Goal: Communication & Community: Connect with others

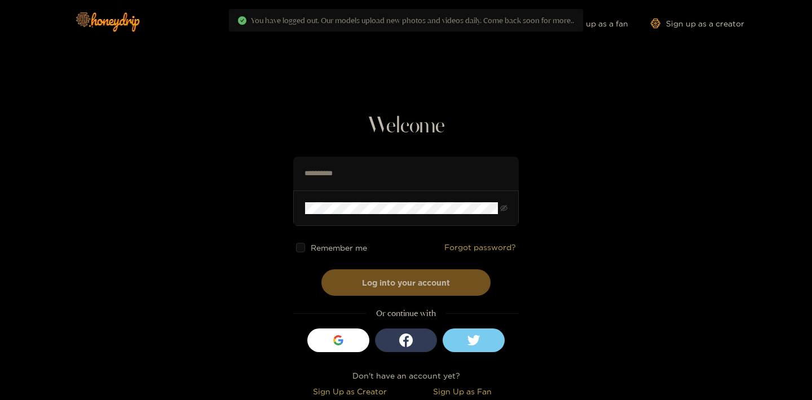
drag, startPoint x: 343, startPoint y: 246, endPoint x: 343, endPoint y: 239, distance: 6.8
click at [343, 247] on span "Remember me" at bounding box center [339, 248] width 56 height 8
click at [350, 246] on span "Remember me" at bounding box center [339, 248] width 56 height 8
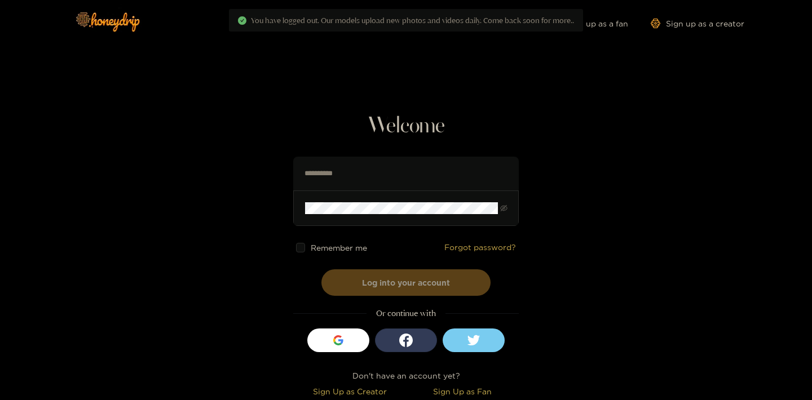
click at [399, 279] on button "Log into your account" at bounding box center [405, 282] width 169 height 26
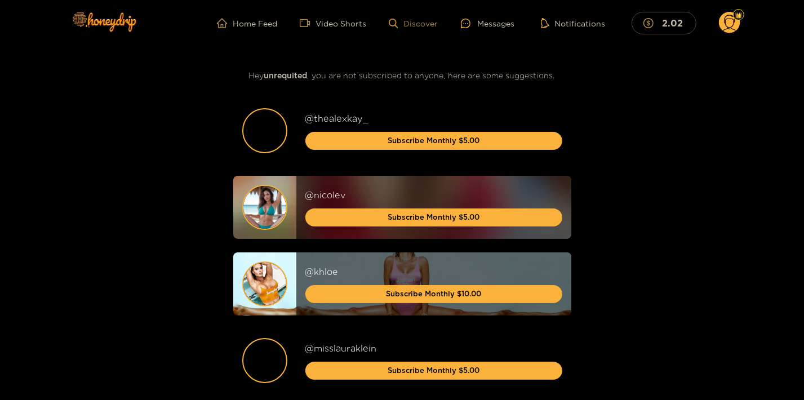
click at [418, 25] on link "Discover" at bounding box center [413, 24] width 49 height 10
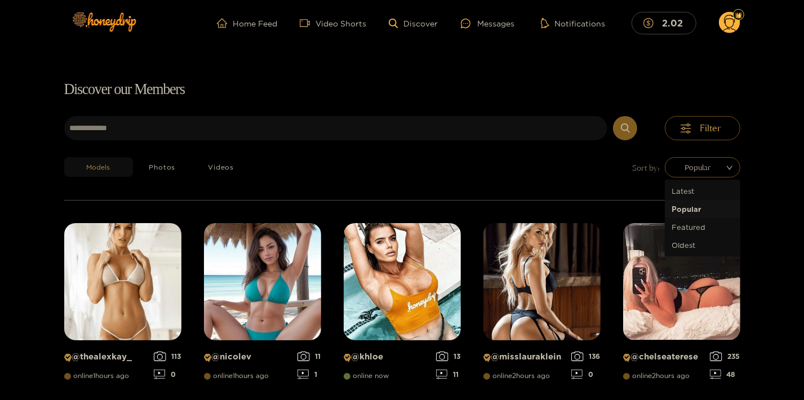
click at [721, 171] on div "Models Photos Videos Sort by: Popular" at bounding box center [402, 178] width 677 height 43
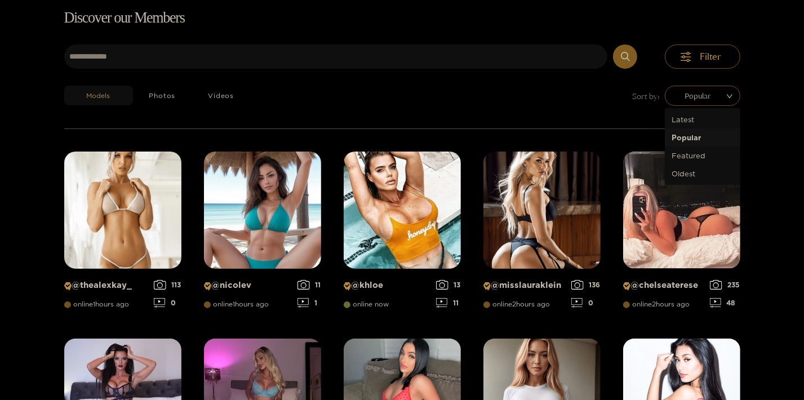
scroll to position [72, 0]
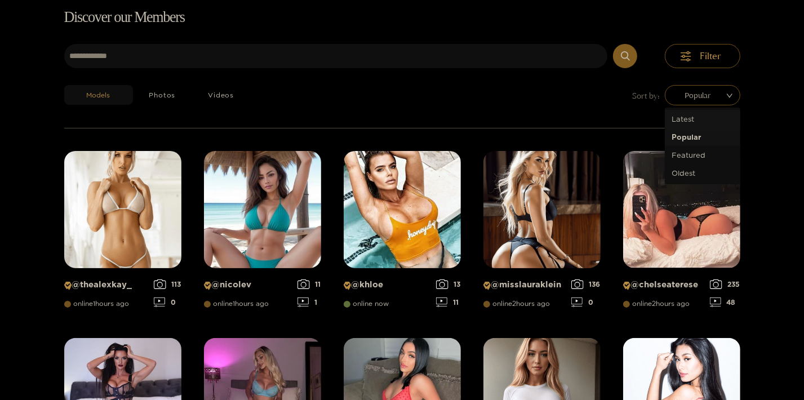
click at [696, 123] on div "Latest" at bounding box center [703, 119] width 62 height 12
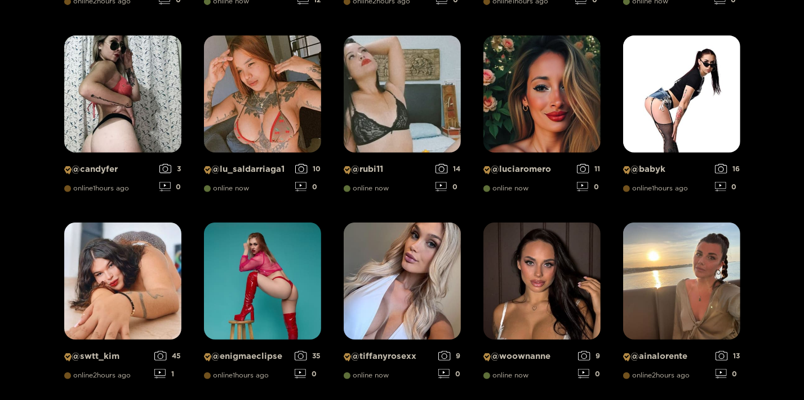
scroll to position [377, 0]
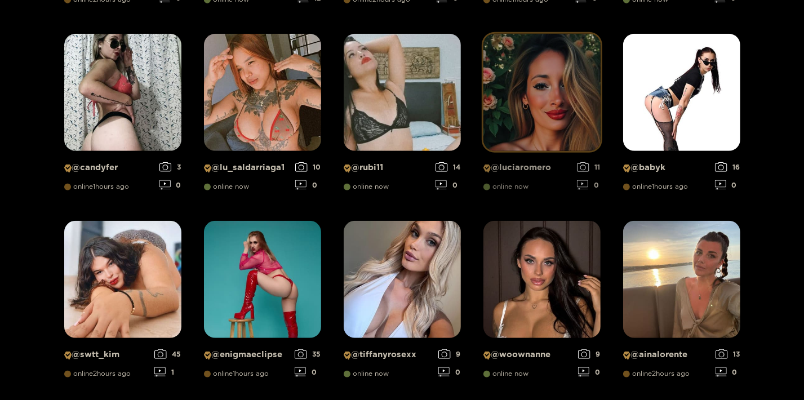
click at [541, 103] on img at bounding box center [542, 92] width 117 height 117
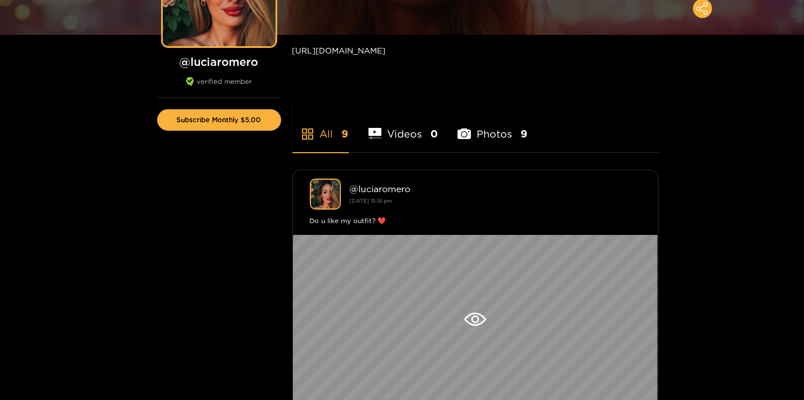
scroll to position [47, 0]
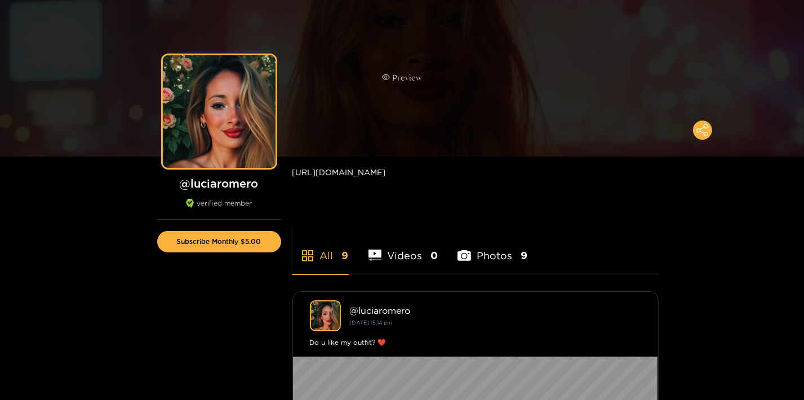
click at [600, 104] on div "Preview" at bounding box center [402, 78] width 804 height 158
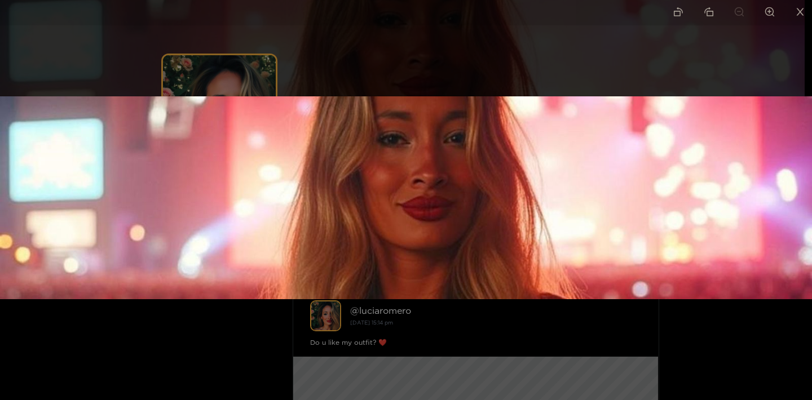
click at [177, 326] on div at bounding box center [406, 200] width 812 height 400
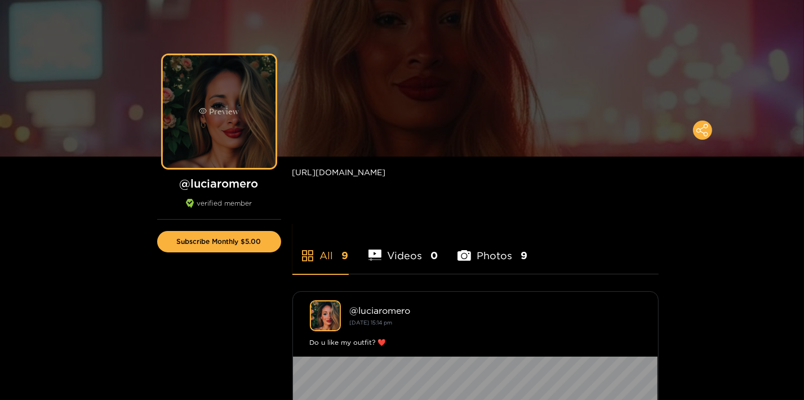
click at [240, 144] on div "Preview" at bounding box center [219, 111] width 113 height 113
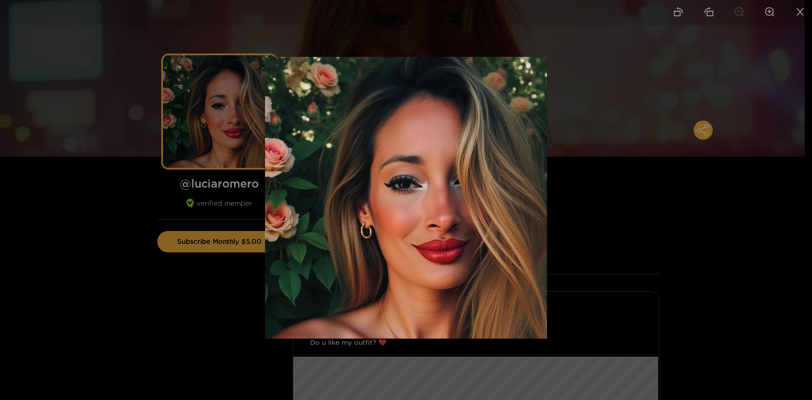
click at [132, 306] on div at bounding box center [406, 200] width 812 height 400
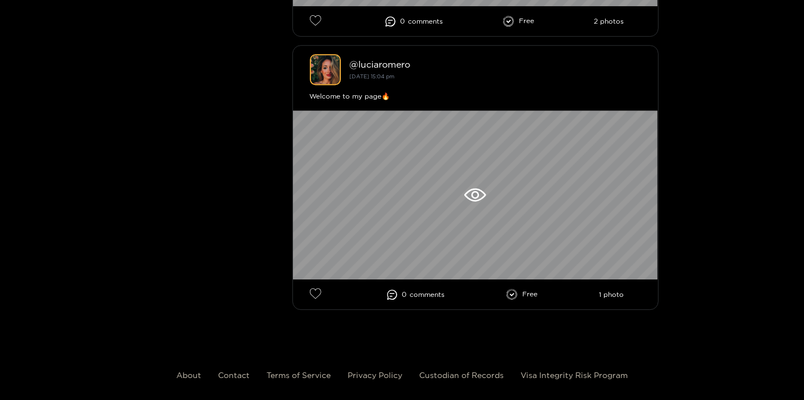
scroll to position [2483, 0]
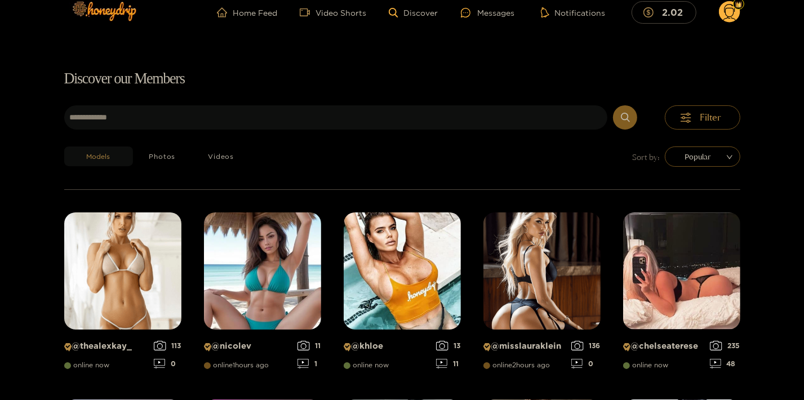
scroll to position [5, 0]
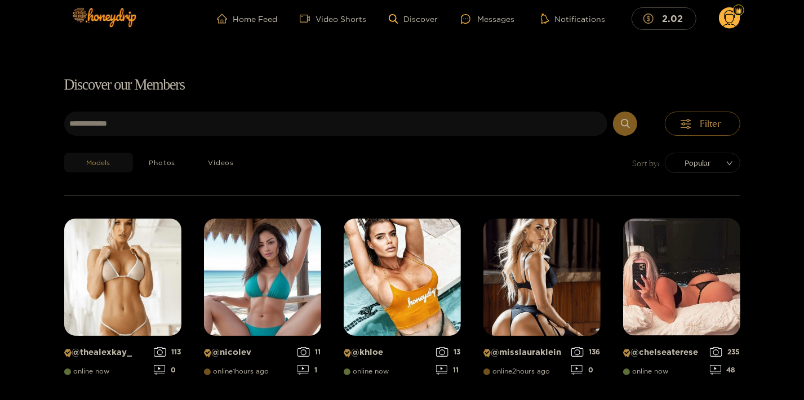
click at [685, 161] on span "Popular" at bounding box center [703, 162] width 59 height 17
click at [687, 185] on div "Latest" at bounding box center [703, 186] width 62 height 12
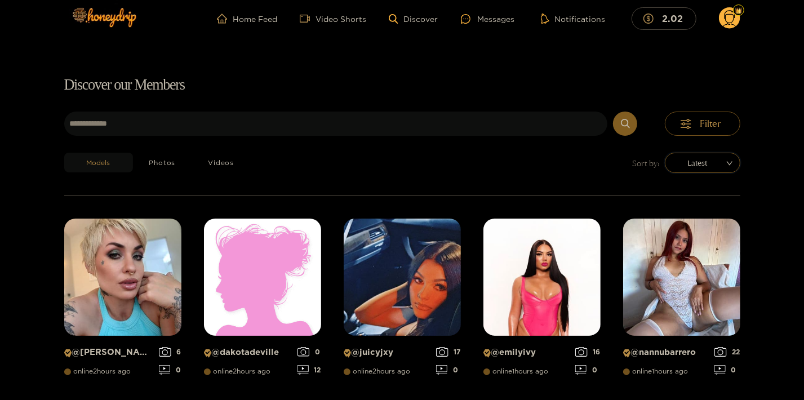
click at [425, 163] on div "Models Photos Videos Sort by: latest Latest" at bounding box center [402, 174] width 677 height 43
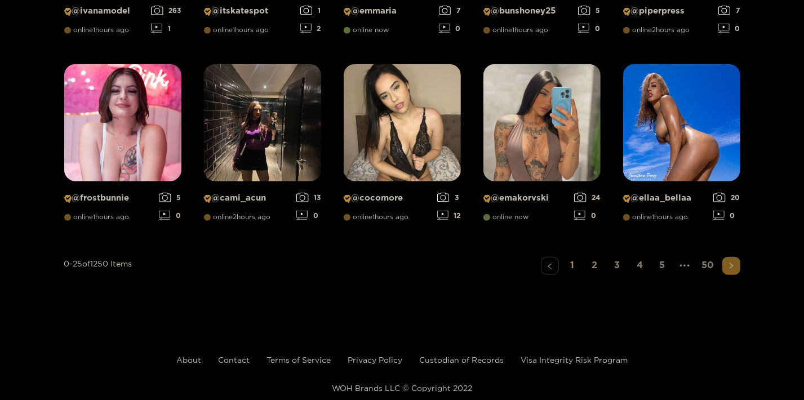
scroll to position [925, 0]
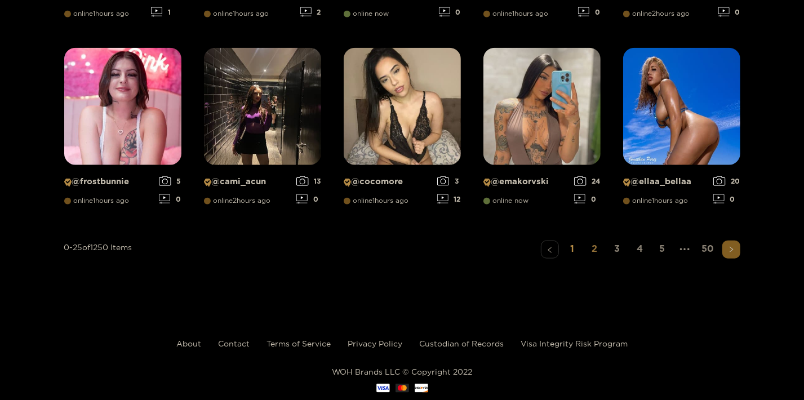
click at [591, 250] on link "2" at bounding box center [595, 248] width 18 height 16
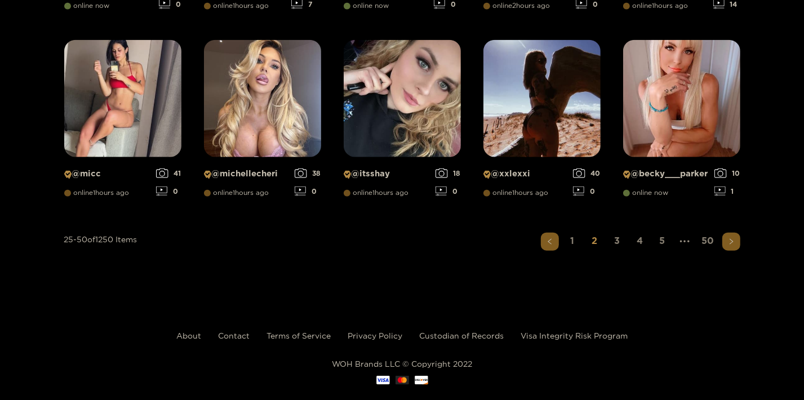
scroll to position [951, 0]
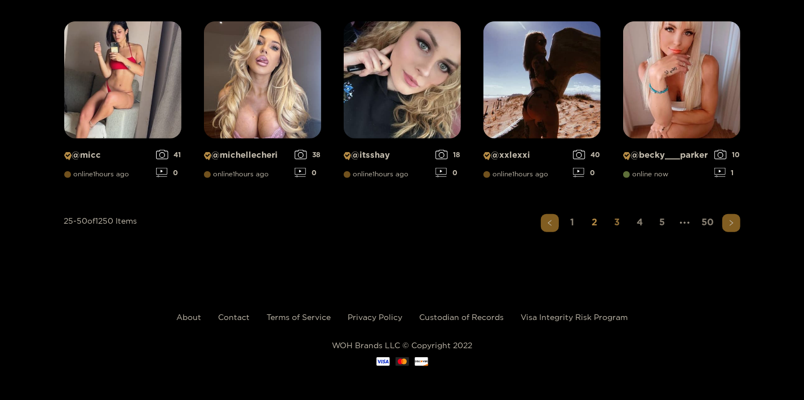
click at [617, 220] on link "3" at bounding box center [618, 222] width 18 height 16
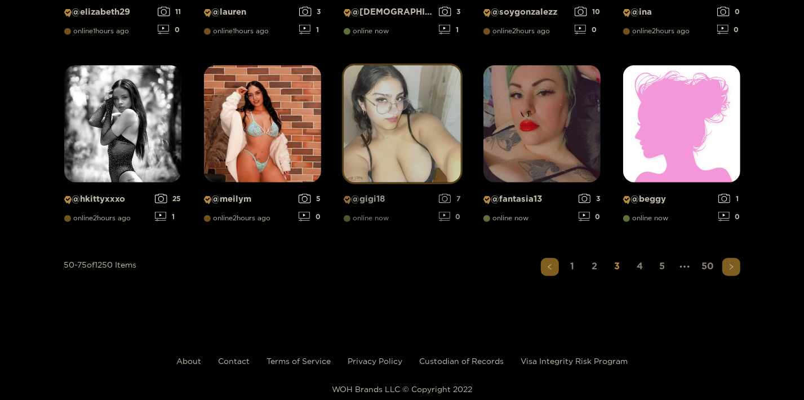
scroll to position [925, 0]
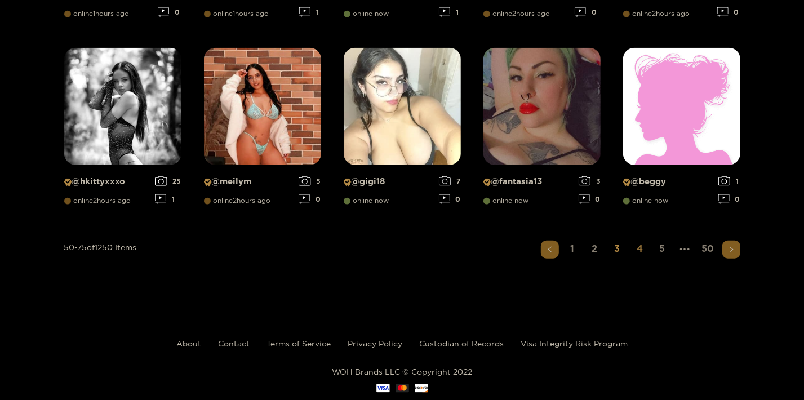
click at [636, 252] on link "4" at bounding box center [640, 248] width 18 height 16
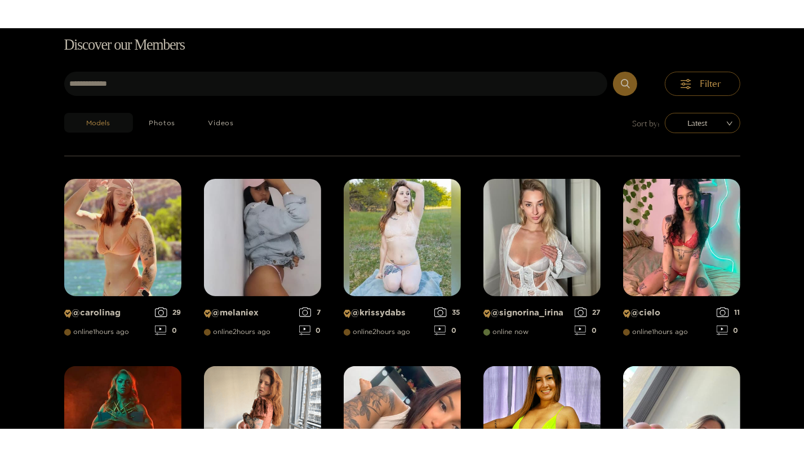
scroll to position [72, 0]
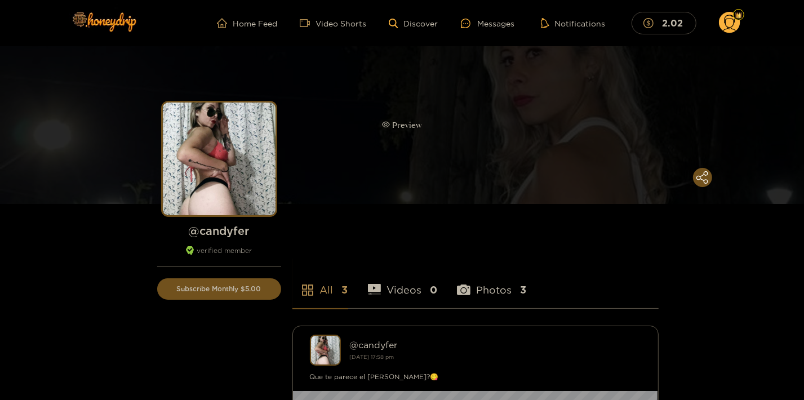
click at [649, 157] on div "Preview" at bounding box center [402, 125] width 804 height 158
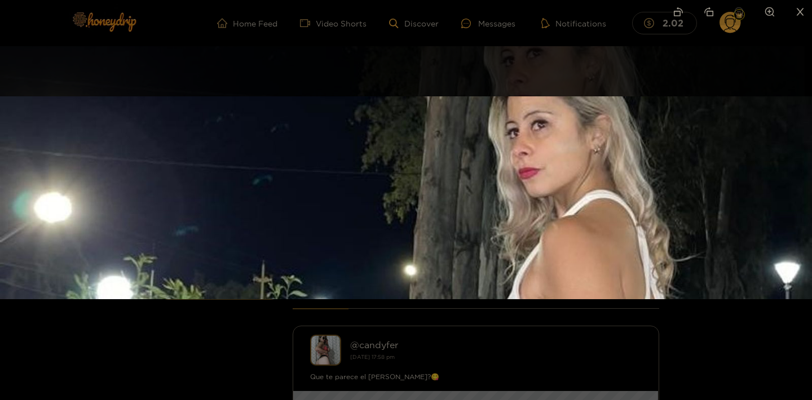
click at [90, 355] on div at bounding box center [406, 200] width 812 height 400
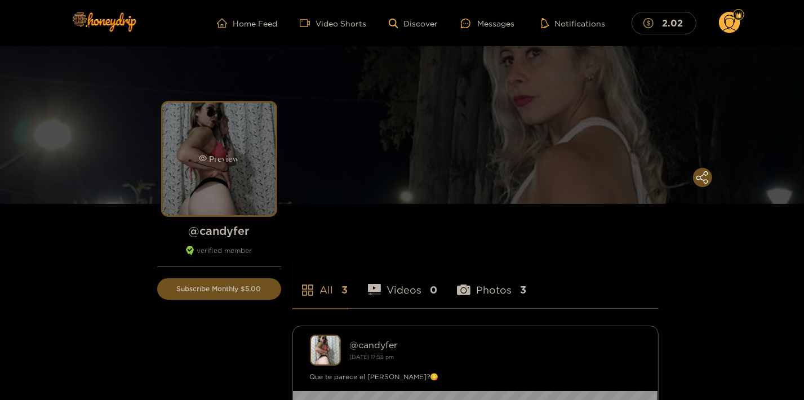
click at [232, 158] on div "Preview" at bounding box center [219, 159] width 40 height 13
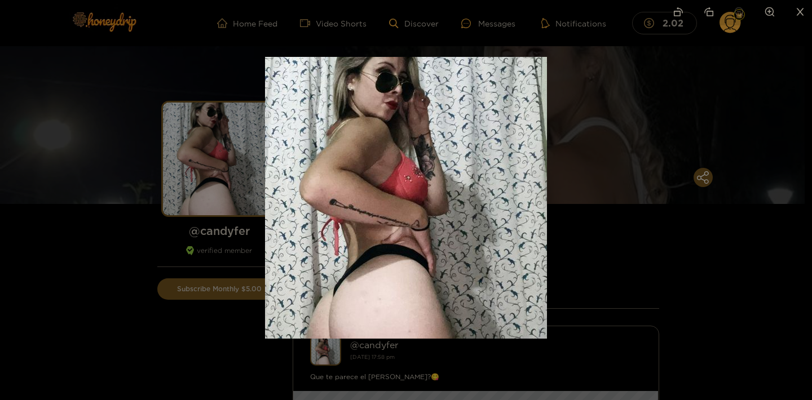
click at [87, 280] on div at bounding box center [406, 200] width 812 height 400
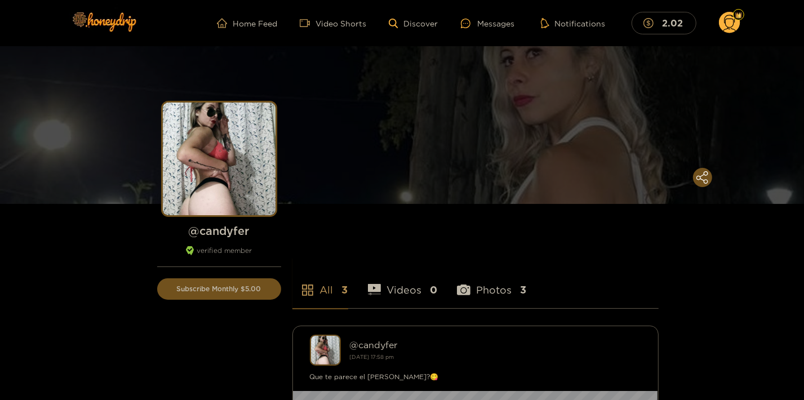
click at [238, 235] on h1 "@ candyfer" at bounding box center [219, 231] width 124 height 14
click at [235, 235] on h1 "@ candyfer" at bounding box center [219, 231] width 124 height 14
click at [229, 229] on h1 "@ candyfer" at bounding box center [219, 231] width 124 height 14
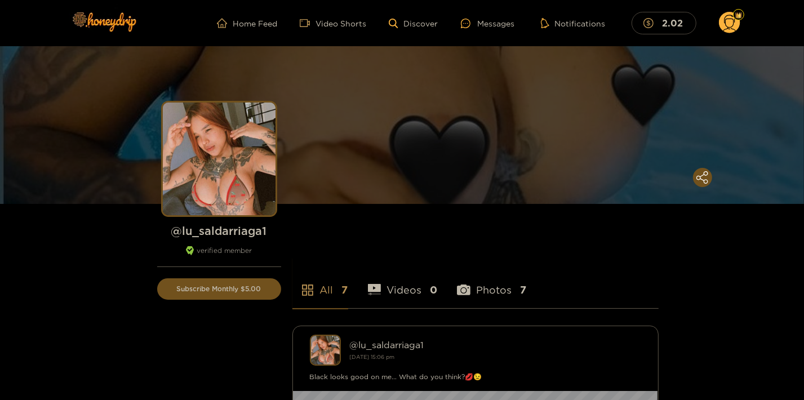
click at [235, 235] on h1 "@ lu_saldarriaga1" at bounding box center [219, 231] width 124 height 14
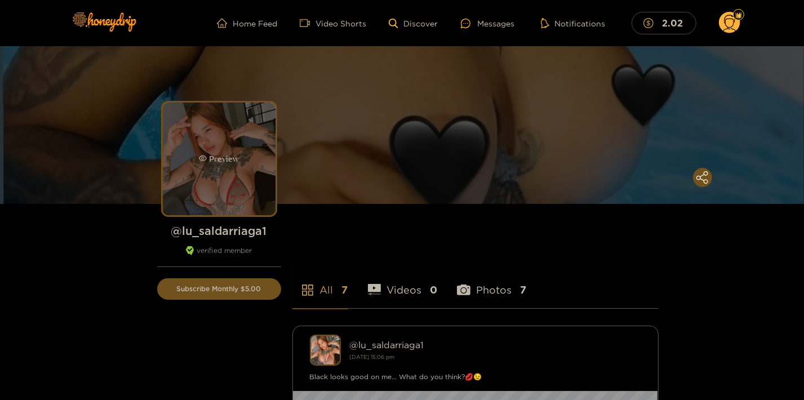
click at [230, 126] on div "Preview" at bounding box center [219, 159] width 113 height 113
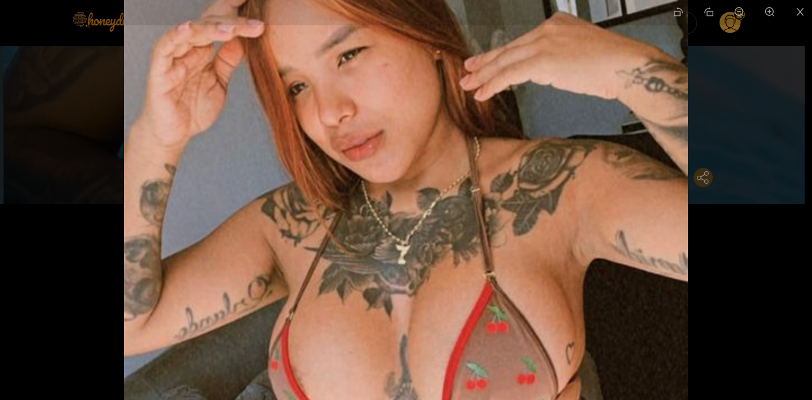
click at [51, 279] on div at bounding box center [406, 200] width 812 height 400
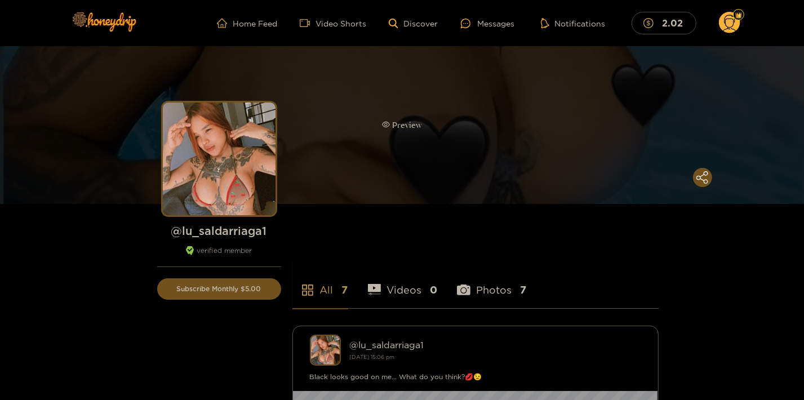
click at [519, 127] on div "Preview" at bounding box center [402, 125] width 804 height 158
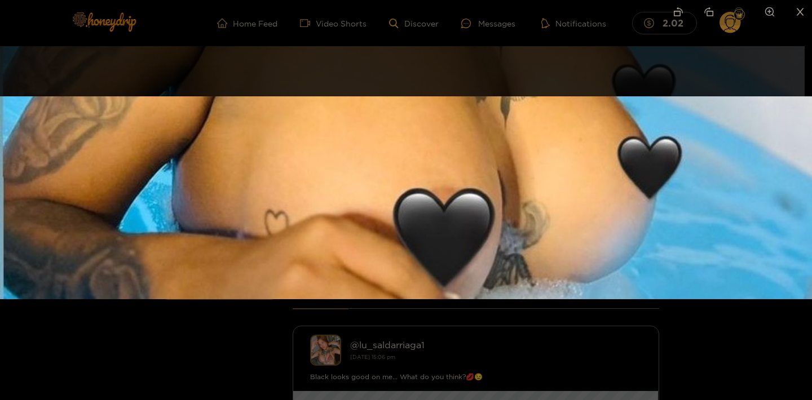
click at [114, 352] on div at bounding box center [406, 200] width 812 height 400
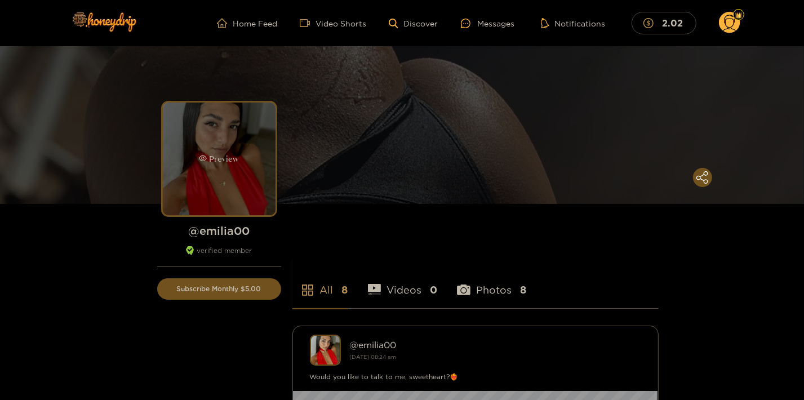
click at [215, 151] on div "Preview" at bounding box center [219, 159] width 113 height 113
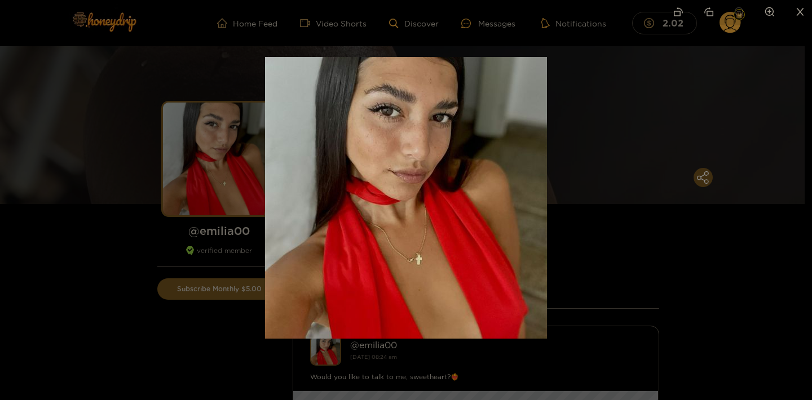
click at [104, 309] on div at bounding box center [406, 200] width 812 height 400
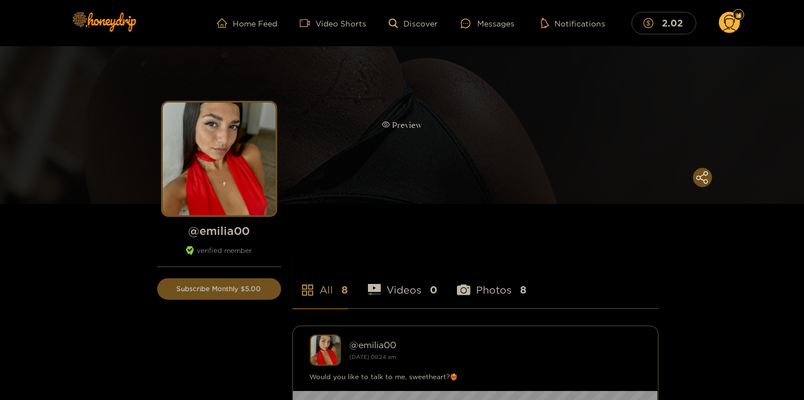
click at [406, 153] on div "Preview" at bounding box center [402, 125] width 804 height 158
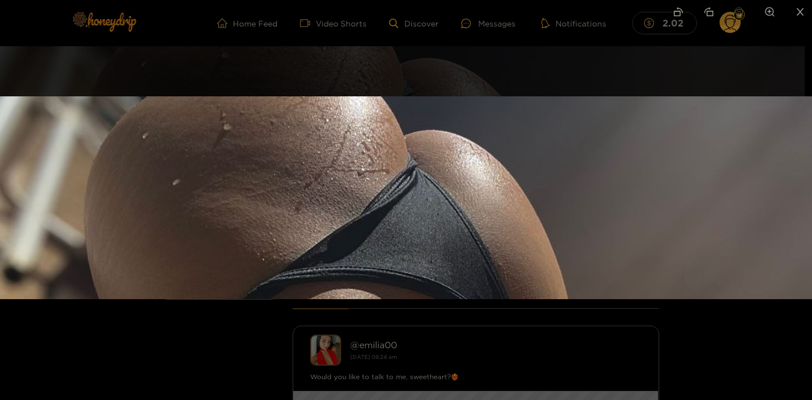
click at [62, 351] on div at bounding box center [406, 200] width 812 height 400
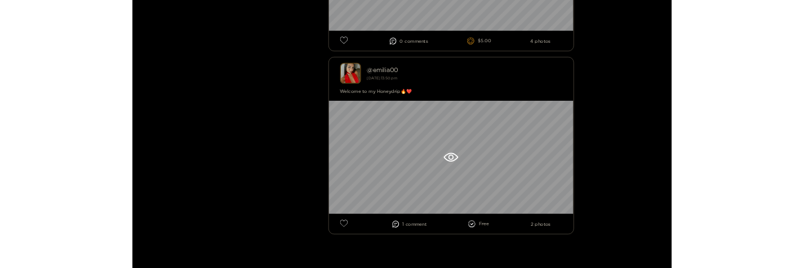
scroll to position [1948, 0]
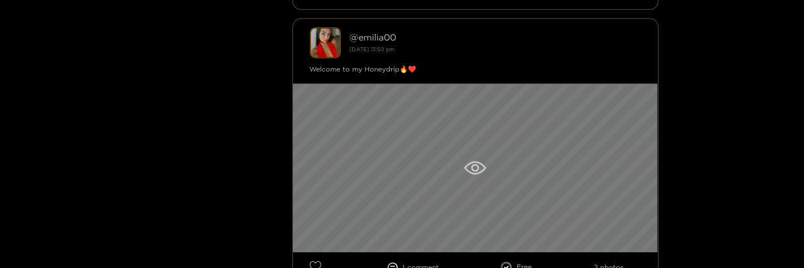
click at [380, 200] on div at bounding box center [475, 167] width 365 height 169
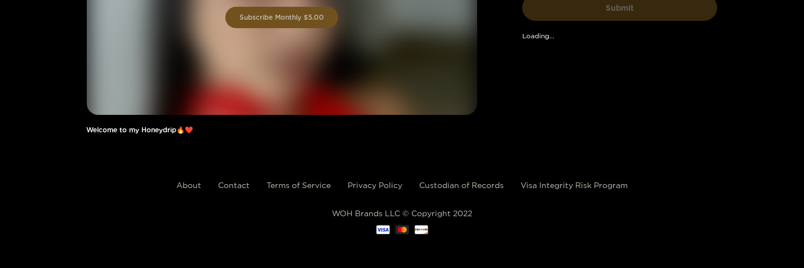
scroll to position [151, 0]
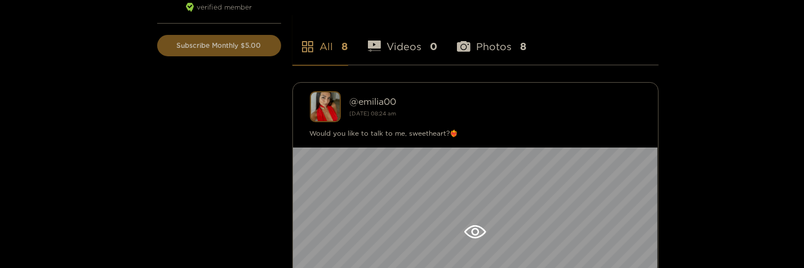
scroll to position [365, 0]
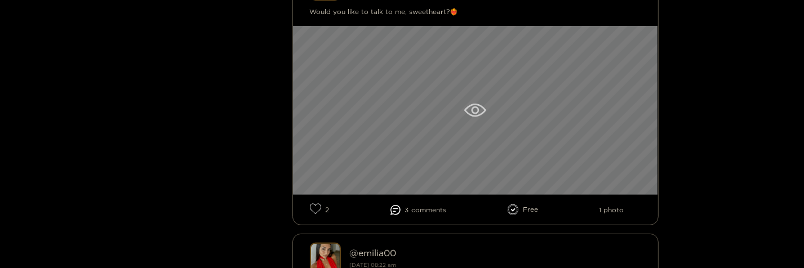
click at [333, 148] on div at bounding box center [475, 110] width 365 height 169
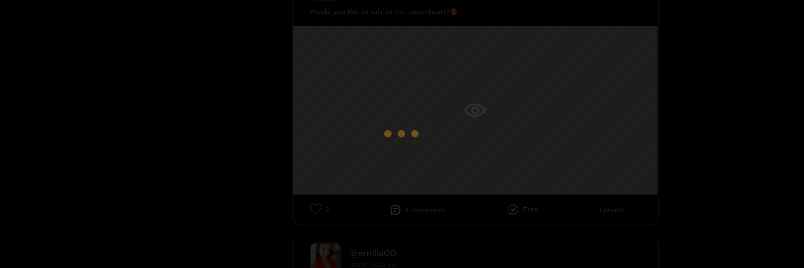
scroll to position [151, 0]
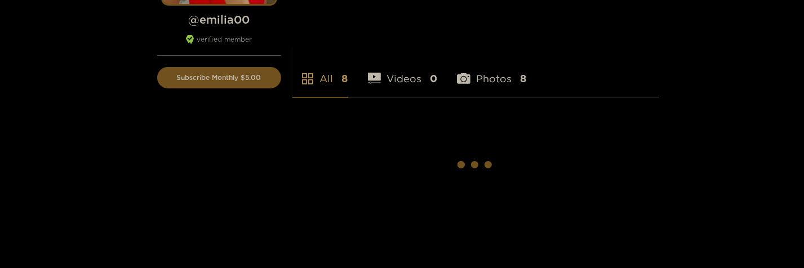
scroll to position [197, 0]
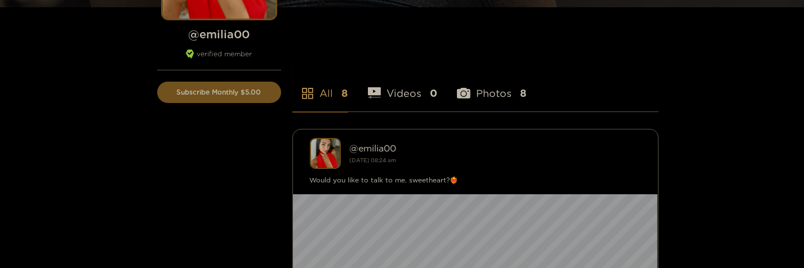
click at [219, 42] on div "@ emilia00 verified member" at bounding box center [219, 48] width 124 height 43
click at [216, 35] on h1 "@ emilia00" at bounding box center [219, 34] width 124 height 14
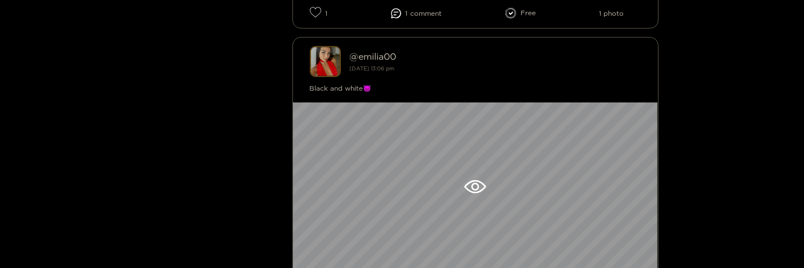
scroll to position [867, 0]
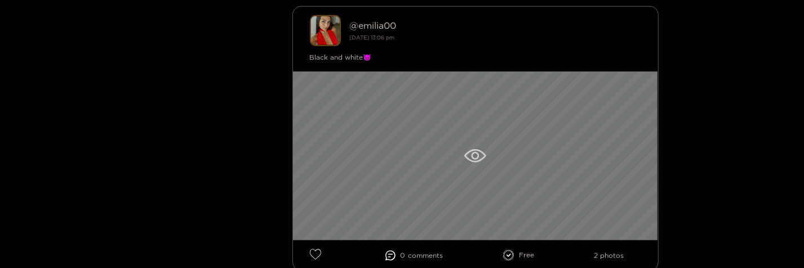
click at [585, 147] on div at bounding box center [475, 156] width 365 height 169
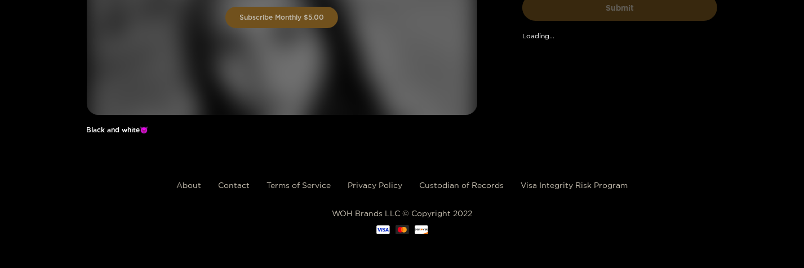
scroll to position [151, 0]
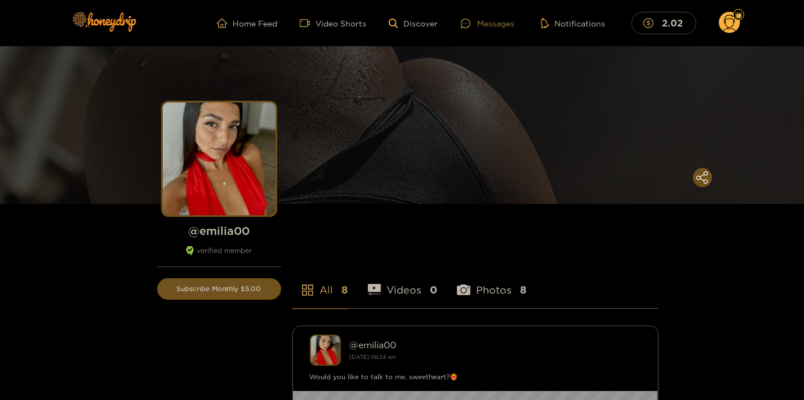
click at [499, 26] on div "Messages" at bounding box center [488, 23] width 54 height 13
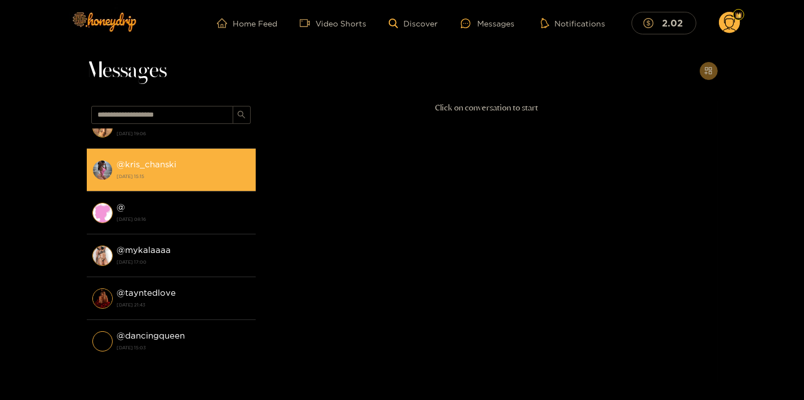
scroll to position [304, 0]
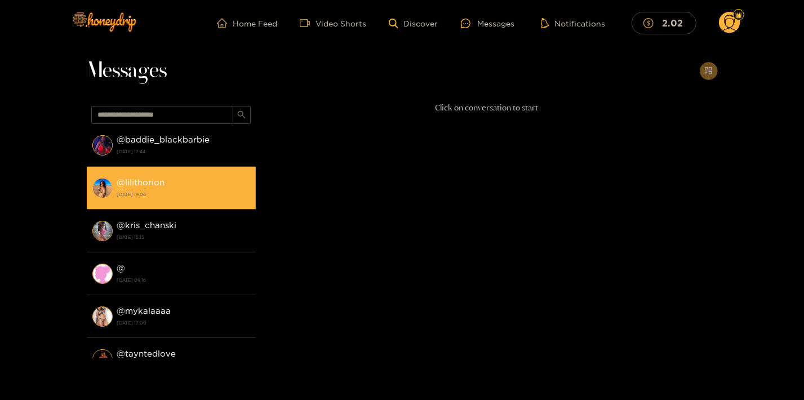
click at [179, 193] on strong "[DATE] 19:06" at bounding box center [183, 194] width 133 height 10
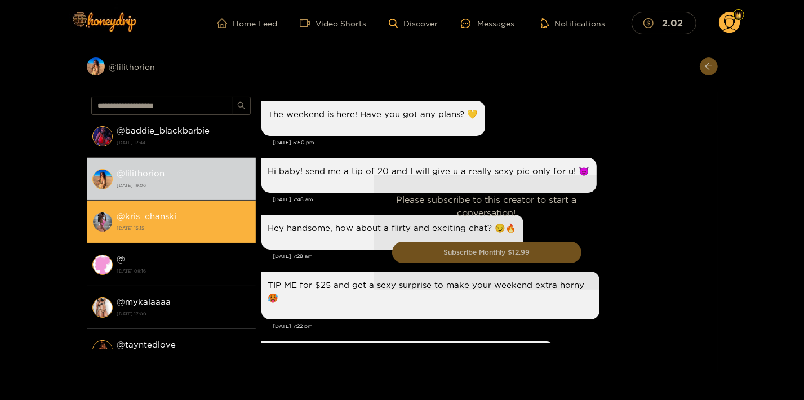
scroll to position [1312, 0]
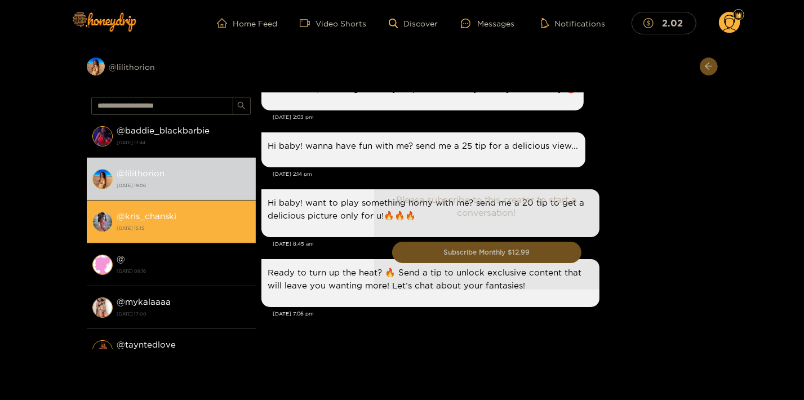
click at [191, 215] on div "@ kris_chanski [DATE] 15:15" at bounding box center [183, 221] width 133 height 25
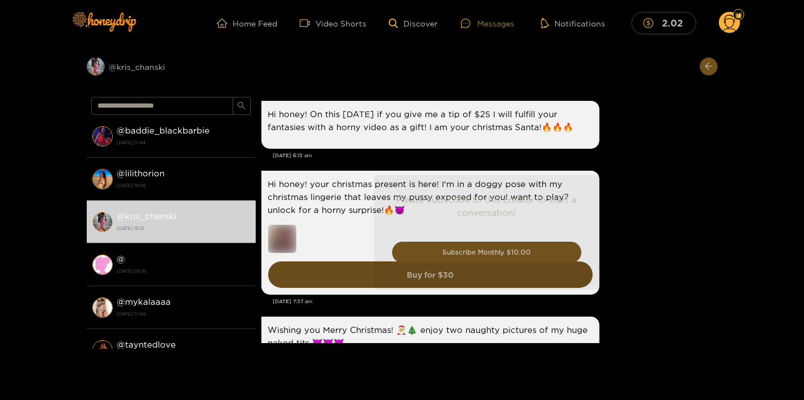
scroll to position [2338, 0]
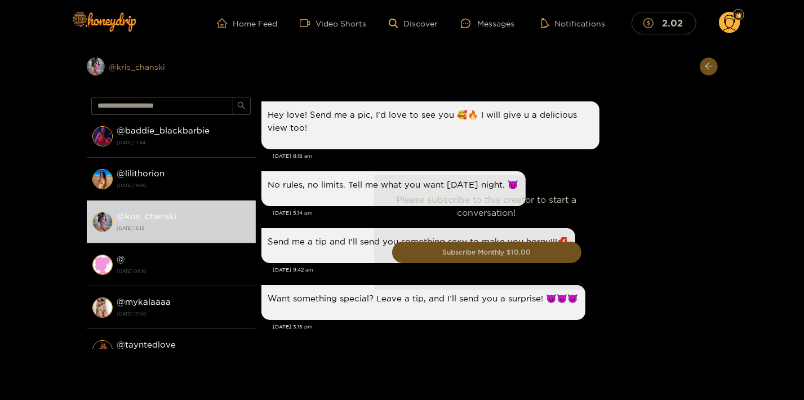
click at [140, 72] on div "Preview @ kris_chanski" at bounding box center [171, 67] width 169 height 18
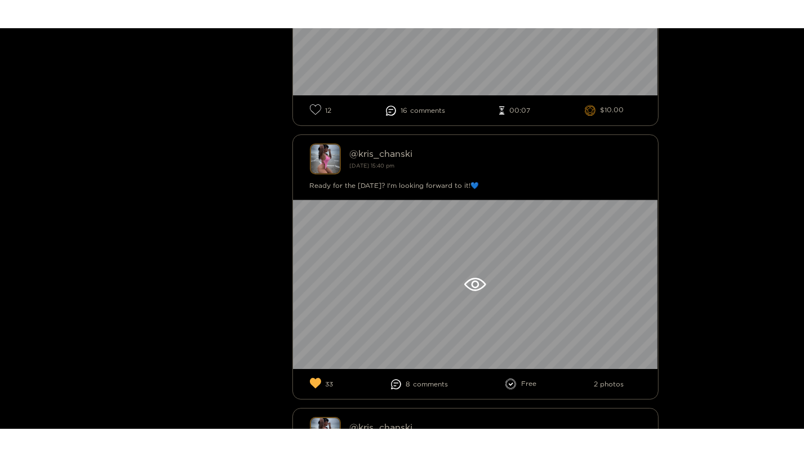
scroll to position [2496, 0]
